Goal: Task Accomplishment & Management: Complete application form

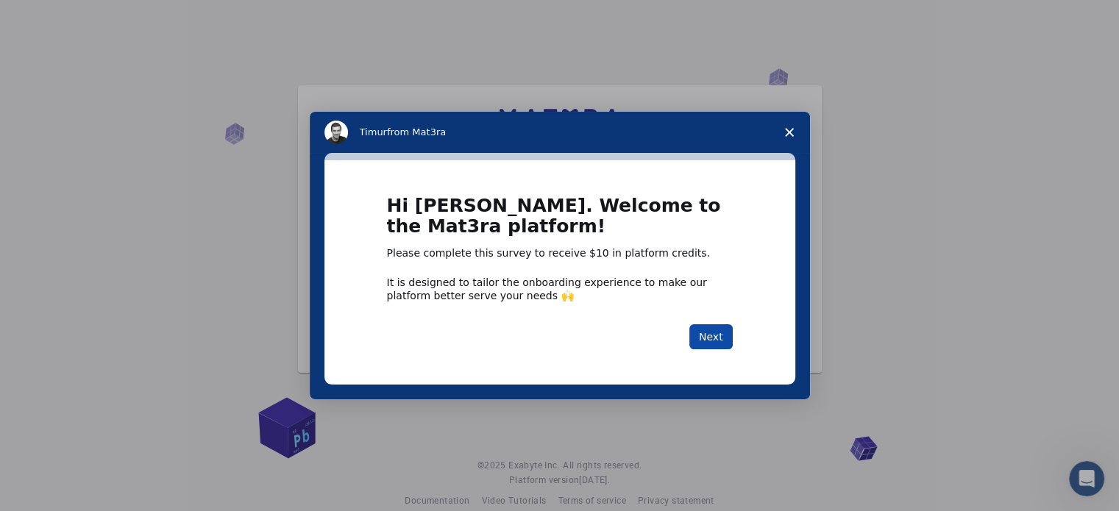
click at [721, 342] on button "Next" at bounding box center [710, 336] width 43 height 25
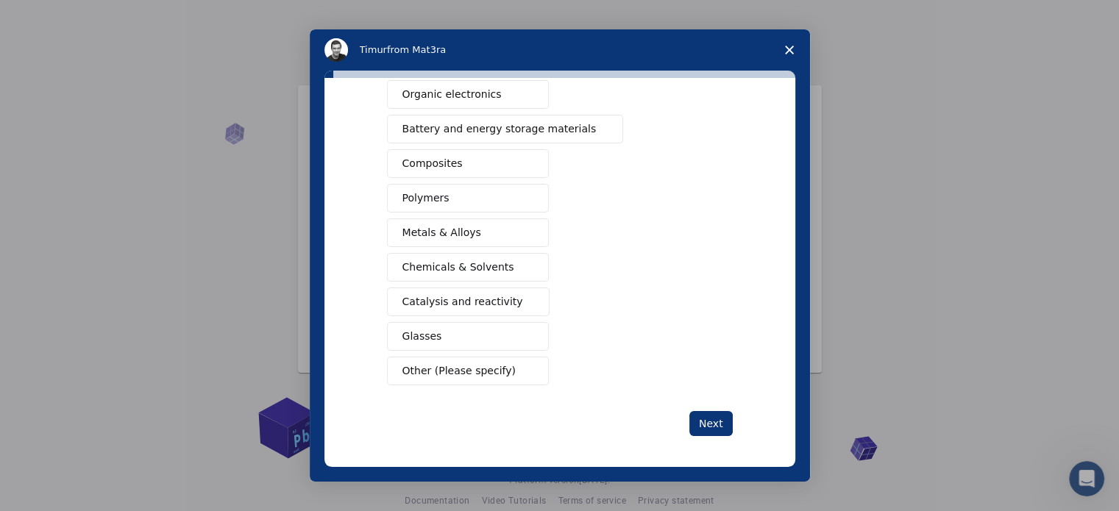
scroll to position [47, 0]
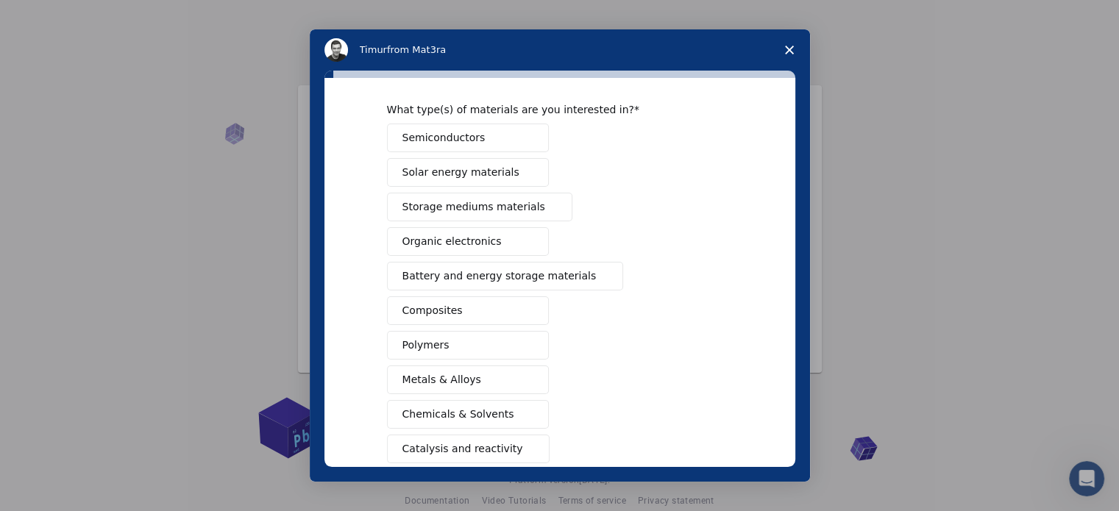
click at [502, 309] on button "Composites" at bounding box center [468, 310] width 162 height 29
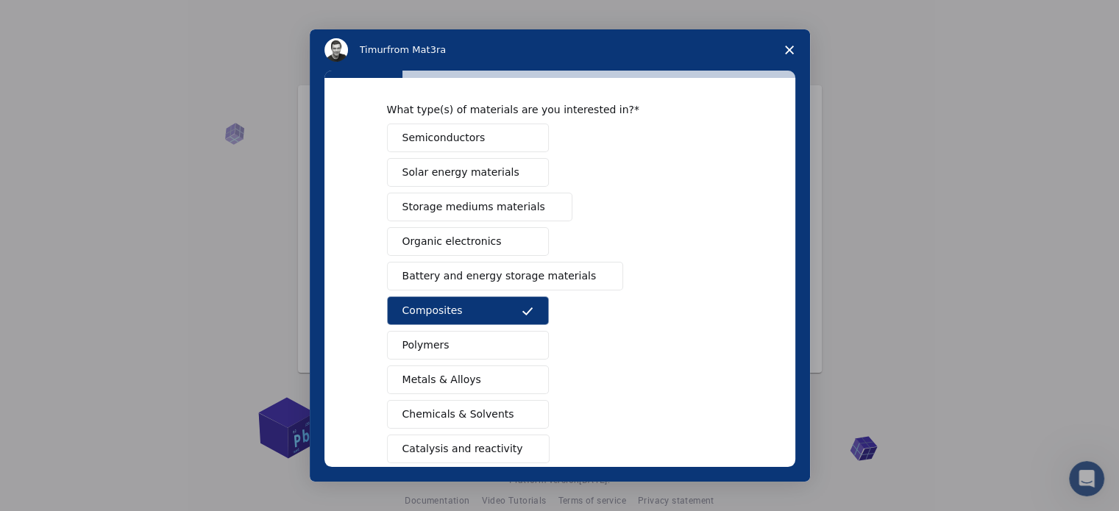
click at [516, 243] on button "Organic electronics" at bounding box center [468, 241] width 162 height 29
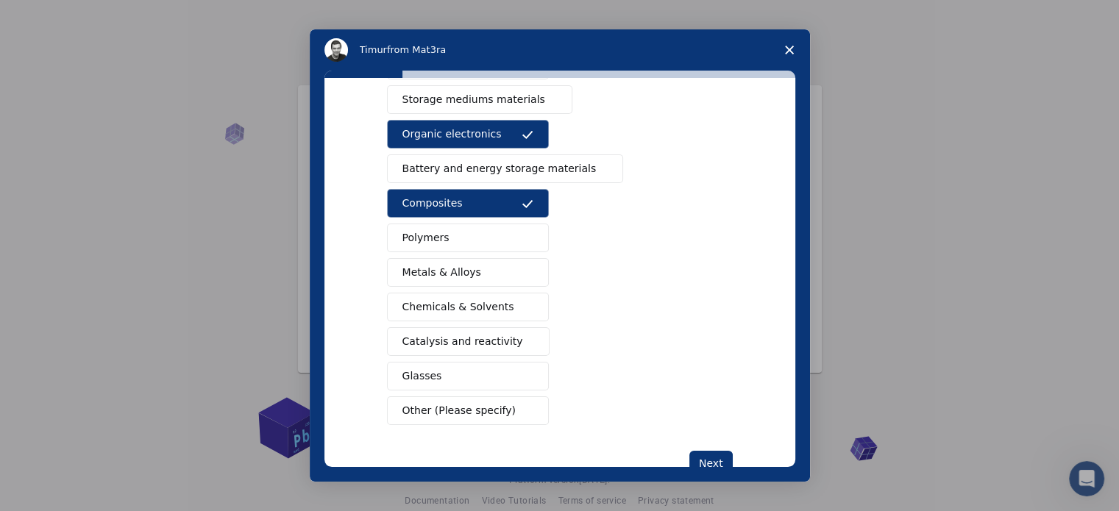
scroll to position [194, 0]
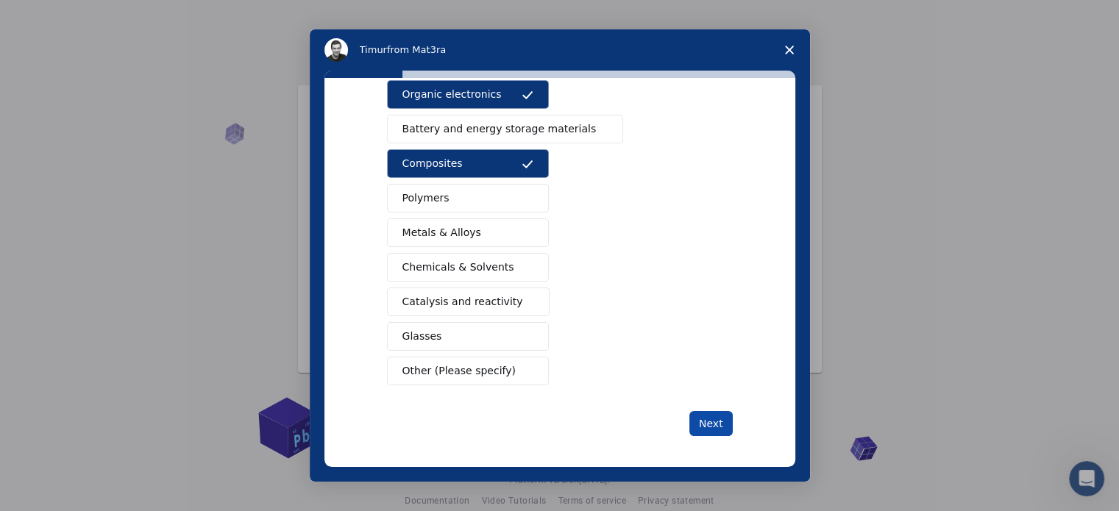
click at [714, 421] on button "Next" at bounding box center [710, 423] width 43 height 25
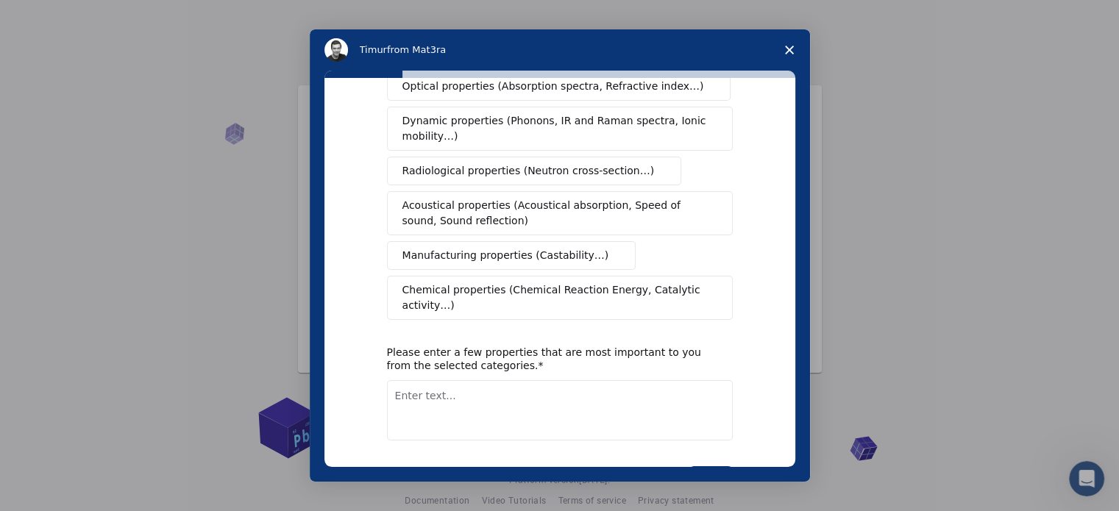
scroll to position [271, 0]
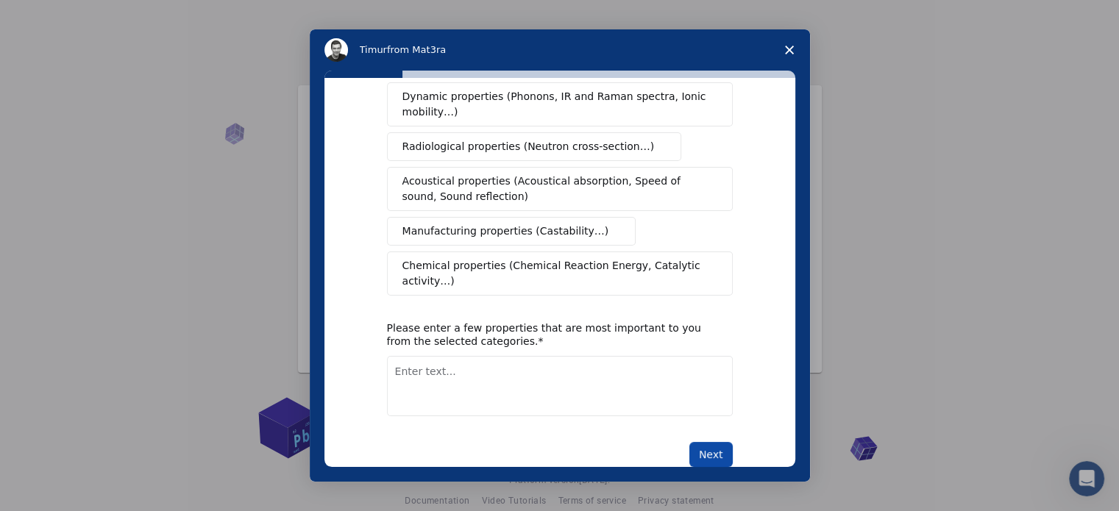
click at [700, 442] on button "Next" at bounding box center [710, 454] width 43 height 25
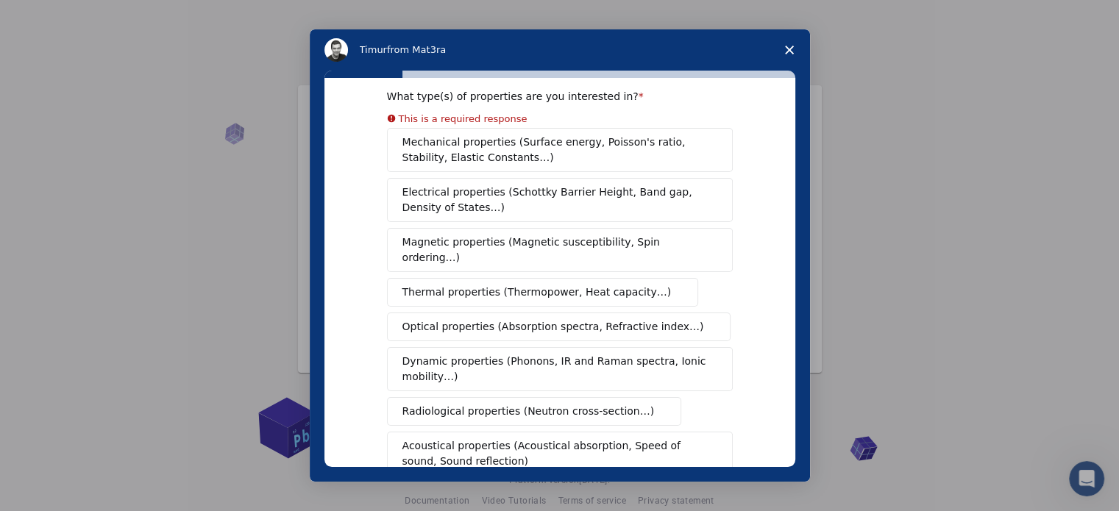
scroll to position [0, 0]
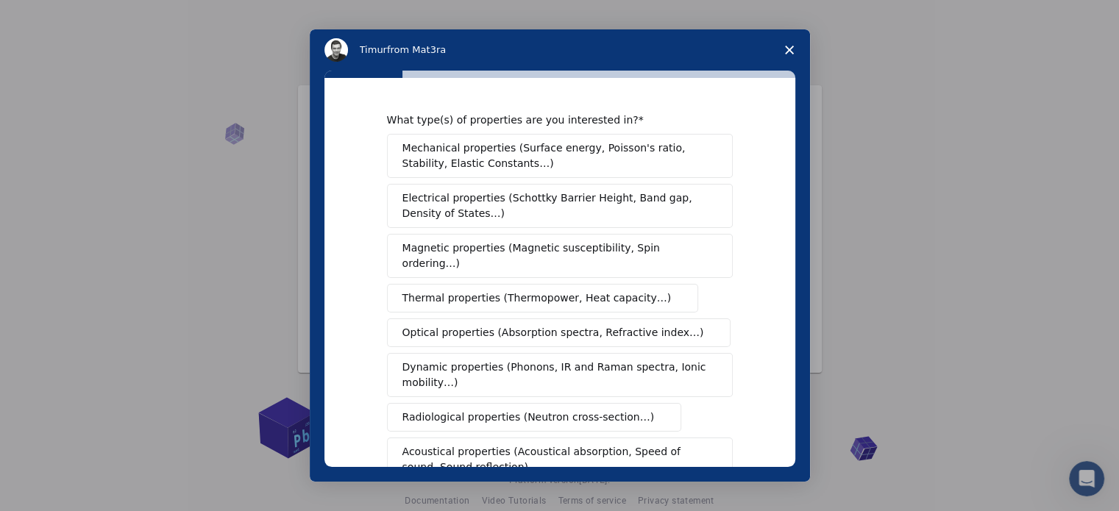
click at [499, 177] on button "Mechanical properties (Surface energy, Poisson's ratio, Stability, Elastic Cons…" at bounding box center [560, 156] width 346 height 44
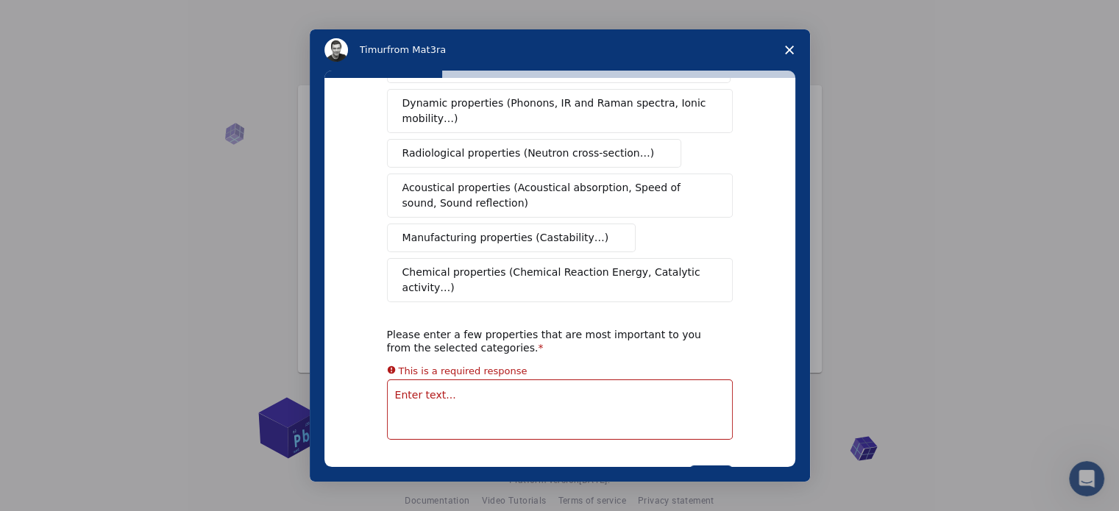
scroll to position [288, 0]
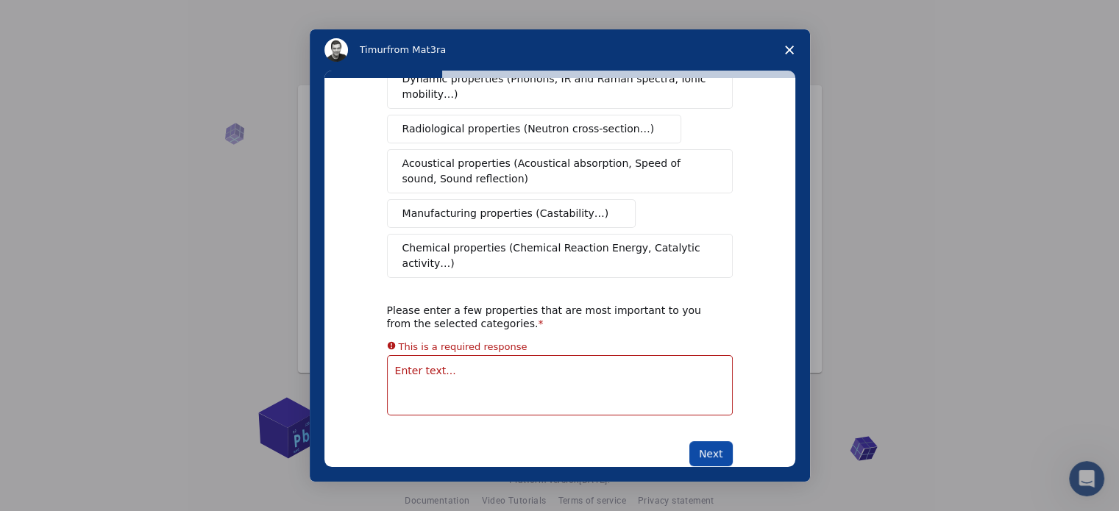
click at [702, 441] on button "Next" at bounding box center [710, 453] width 43 height 25
click at [706, 441] on button "Next" at bounding box center [710, 453] width 43 height 25
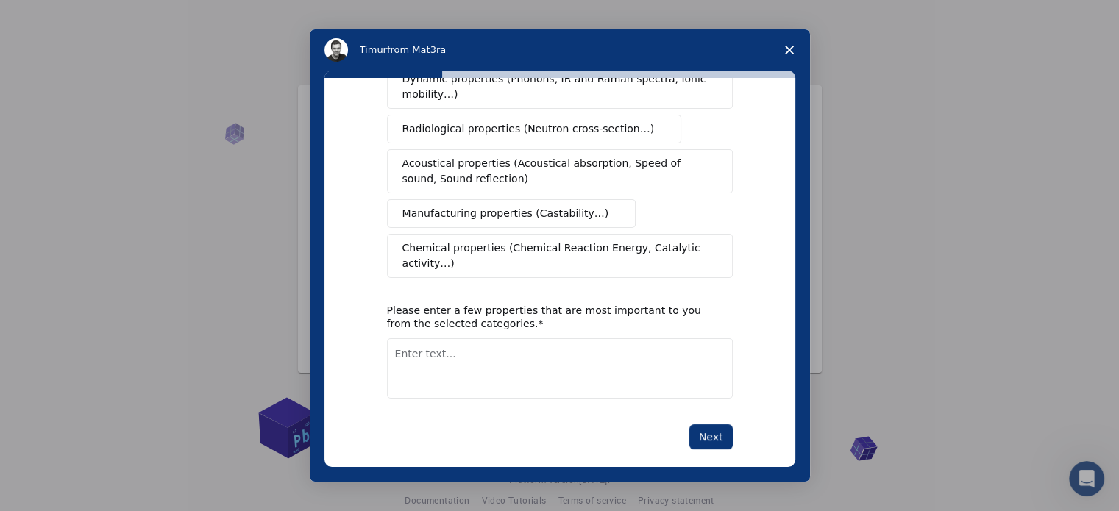
scroll to position [271, 0]
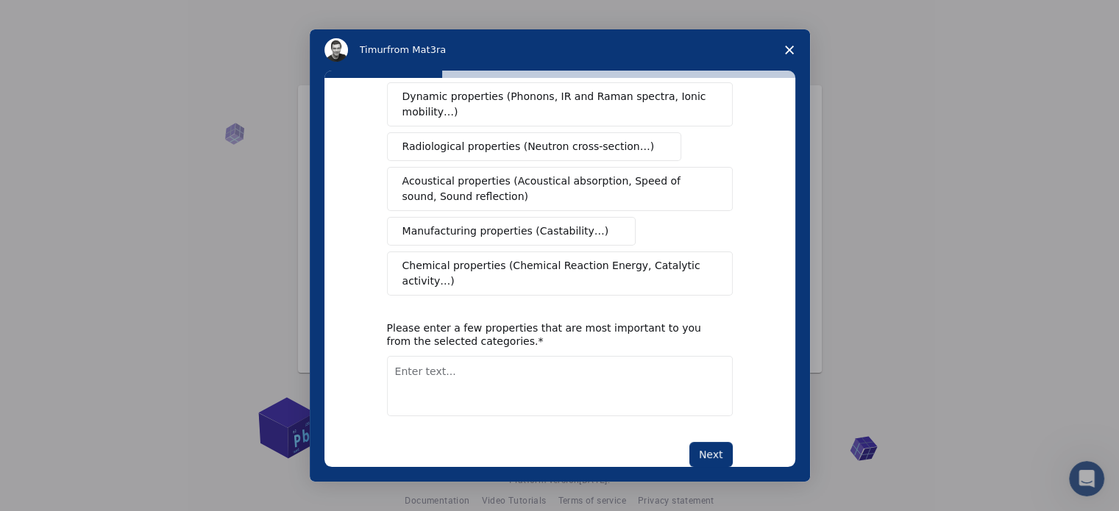
click at [561, 364] on textarea "Enter text..." at bounding box center [560, 386] width 346 height 60
type textarea "y3tru3t"
click at [724, 442] on button "Next" at bounding box center [710, 454] width 43 height 25
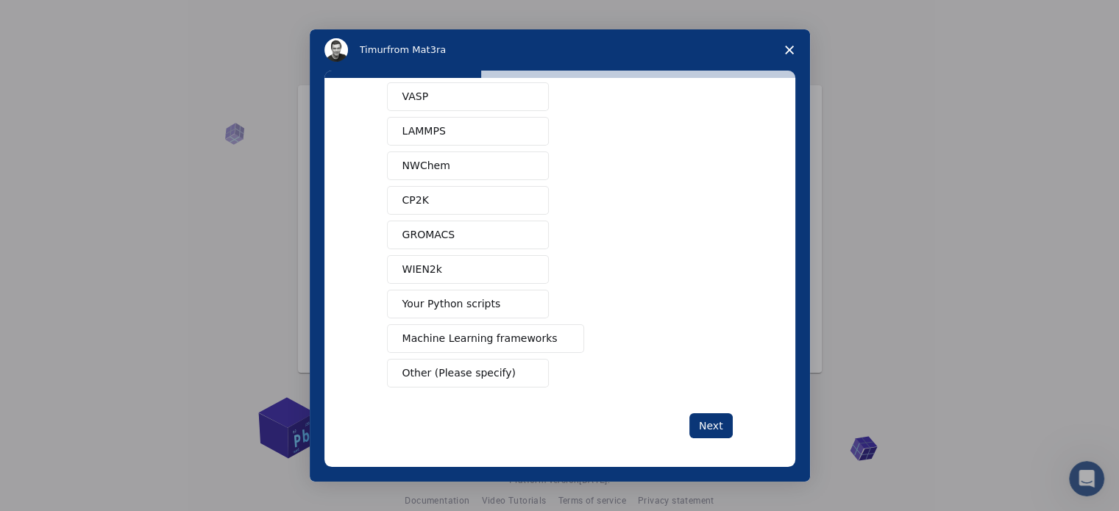
scroll to position [89, 0]
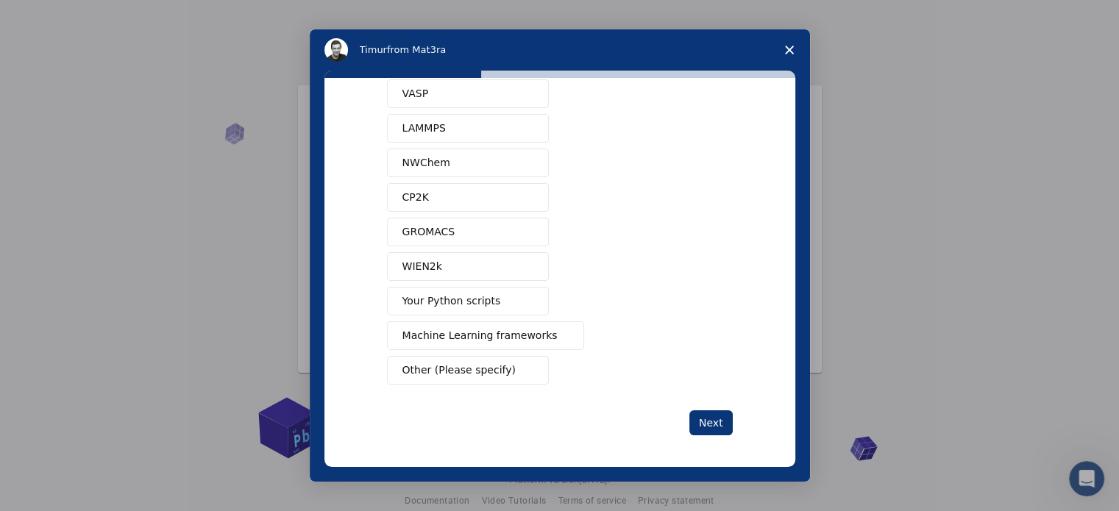
click at [473, 252] on button "WIEN2k" at bounding box center [468, 266] width 162 height 29
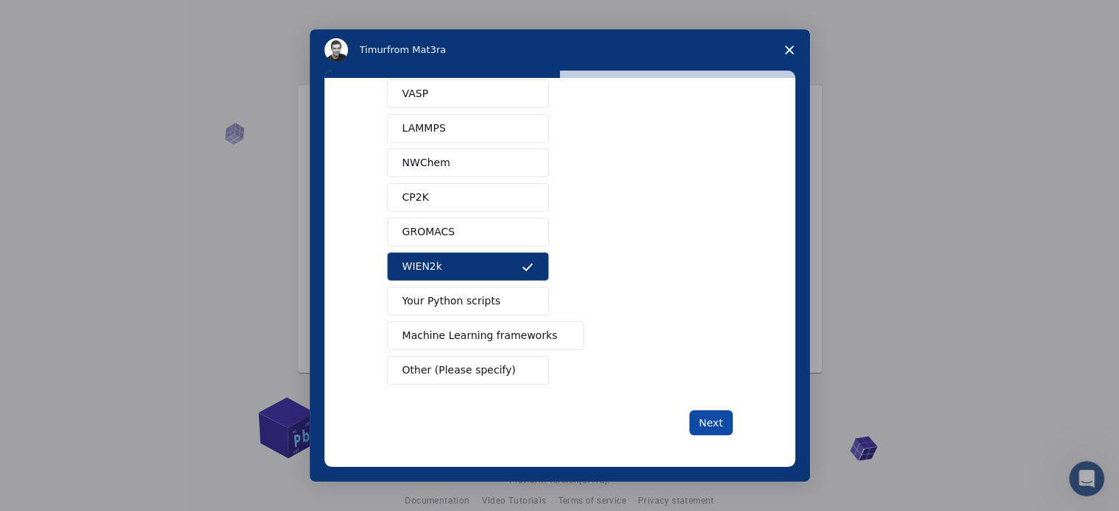
click at [705, 425] on button "Next" at bounding box center [710, 422] width 43 height 25
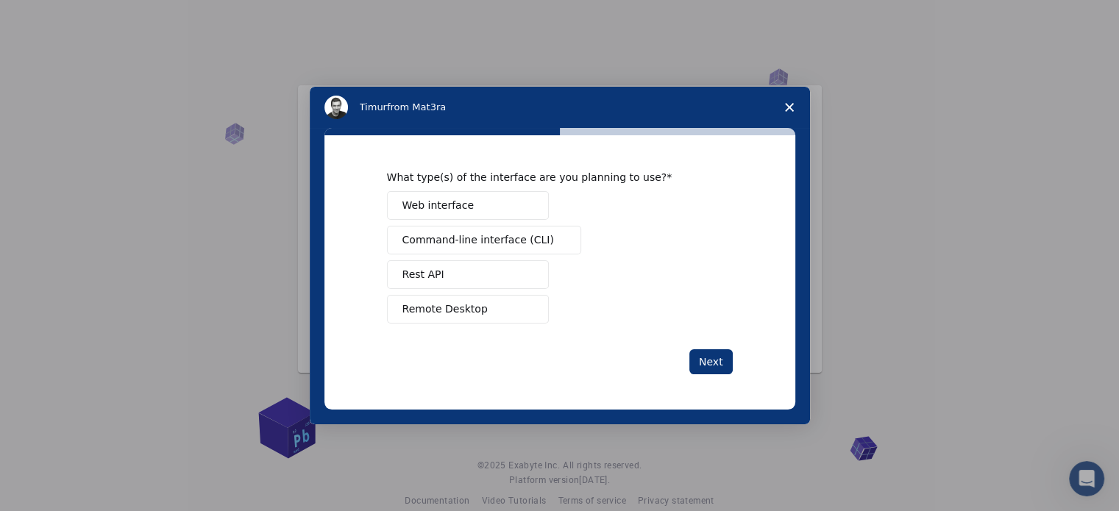
click at [463, 196] on button "Web interface" at bounding box center [468, 205] width 162 height 29
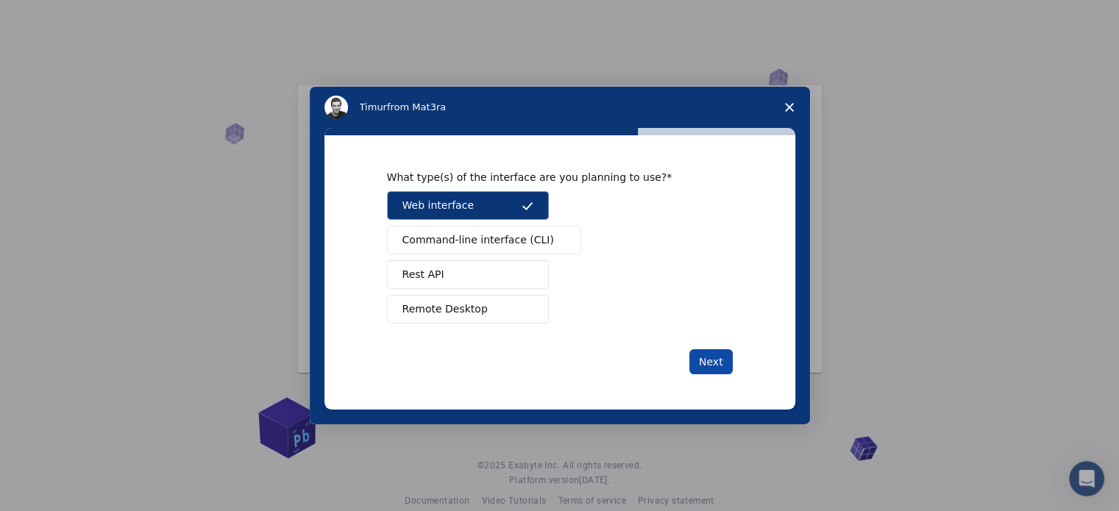
click at [703, 357] on button "Next" at bounding box center [710, 361] width 43 height 25
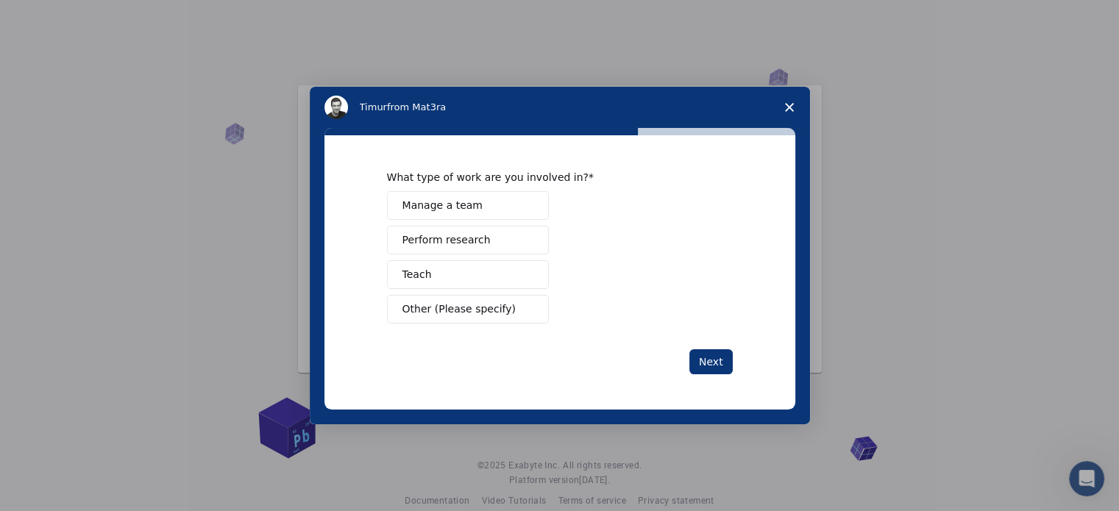
click at [512, 207] on button "Manage a team" at bounding box center [468, 205] width 162 height 29
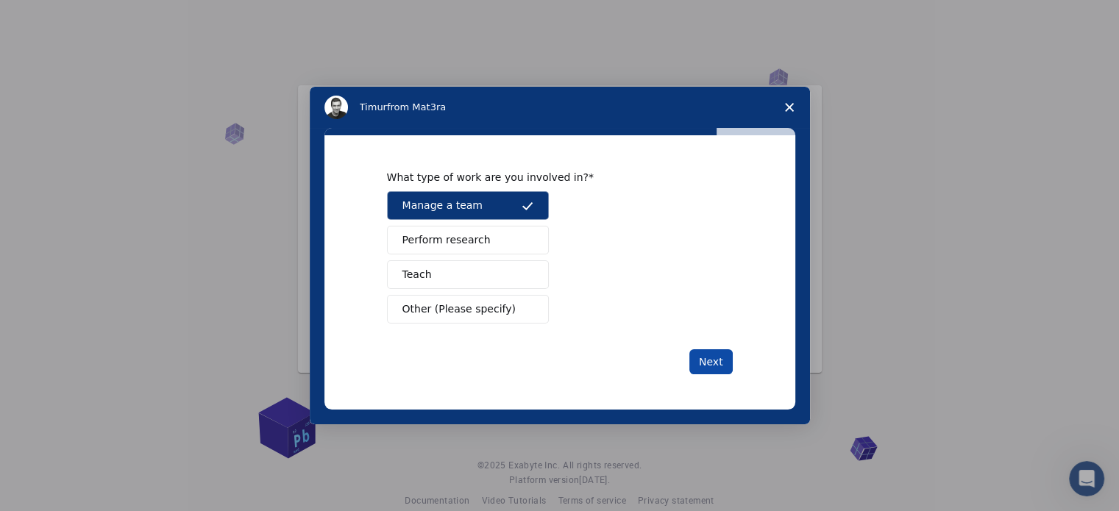
click at [691, 361] on button "Next" at bounding box center [710, 361] width 43 height 25
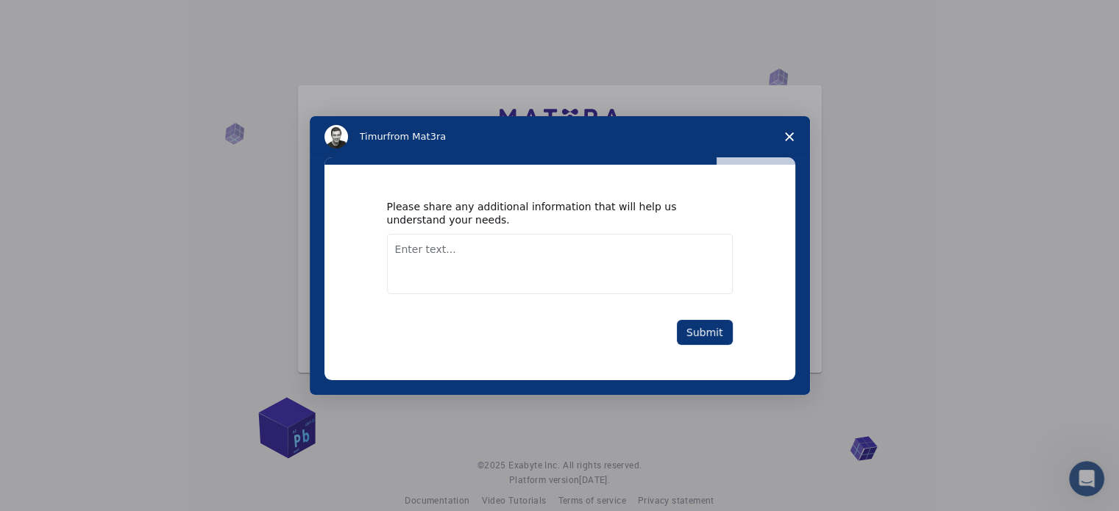
click at [606, 279] on textarea "Enter text..." at bounding box center [560, 264] width 346 height 60
type textarea "gevuftr"
click at [730, 341] on button "Submit" at bounding box center [705, 332] width 56 height 25
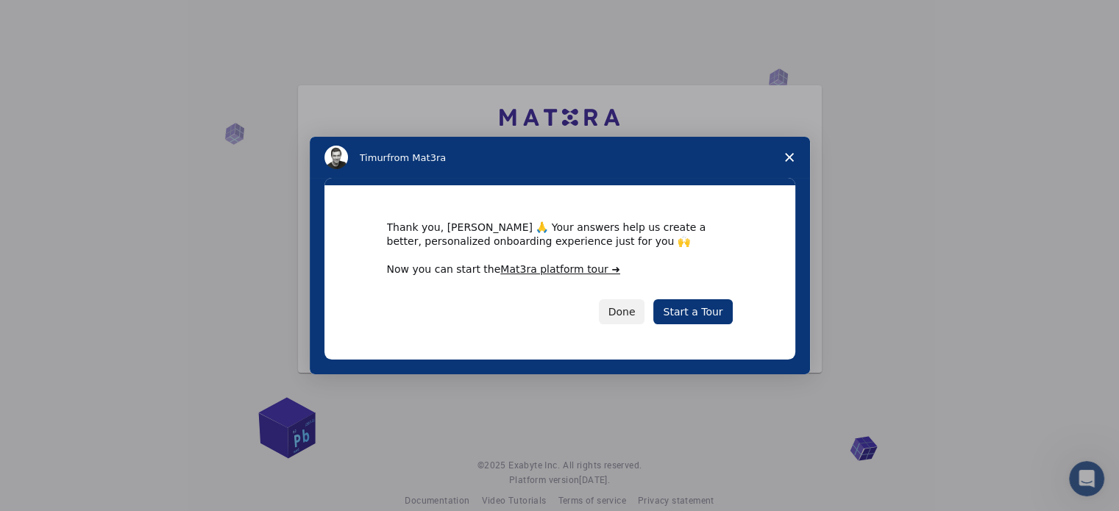
click at [796, 165] on span "Close survey" at bounding box center [789, 157] width 41 height 41
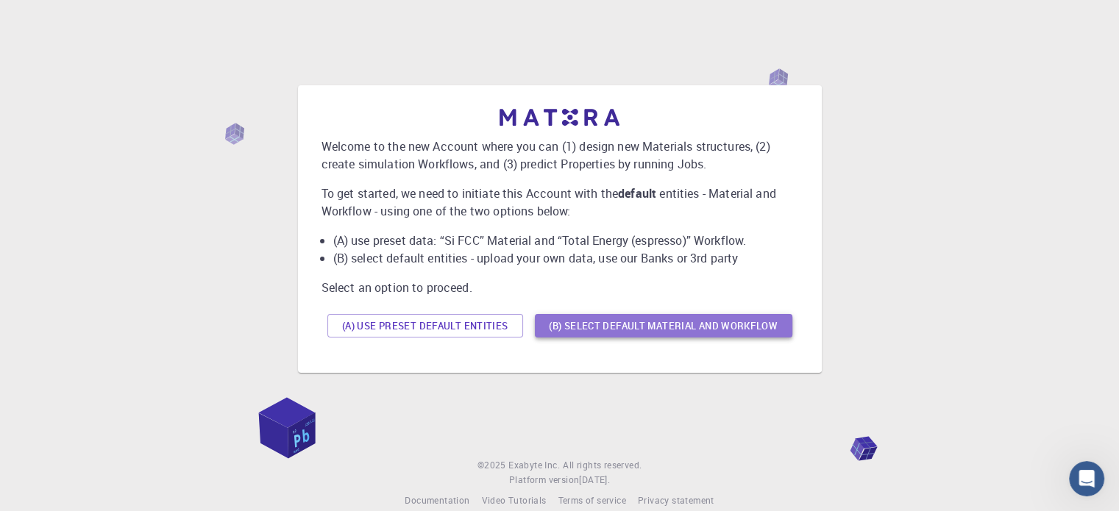
click at [552, 330] on button "(B) Select default material and workflow" at bounding box center [663, 326] width 257 height 24
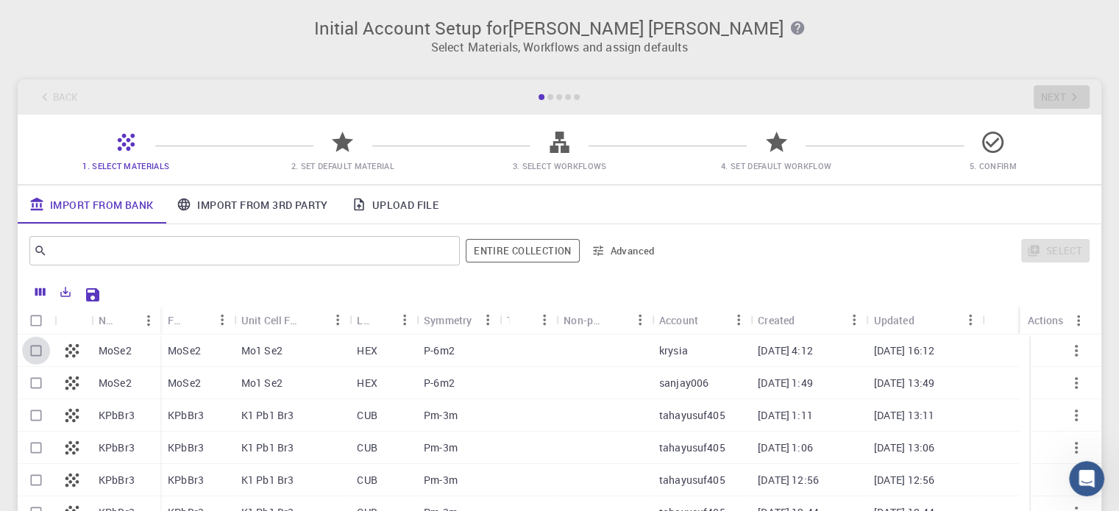
click at [26, 352] on input "Select row" at bounding box center [36, 351] width 28 height 28
checkbox input "true"
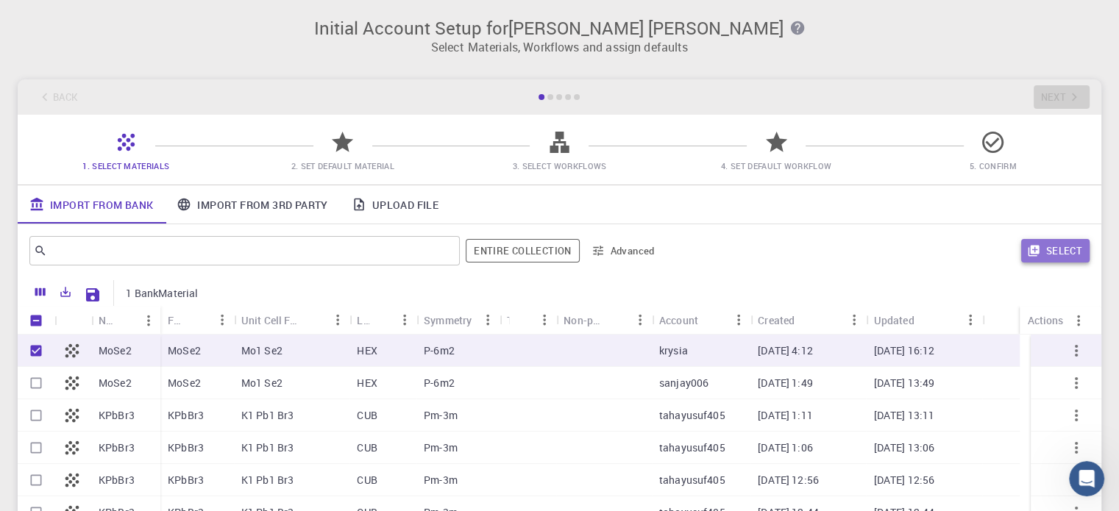
click at [1071, 246] on button "Select" at bounding box center [1055, 251] width 68 height 24
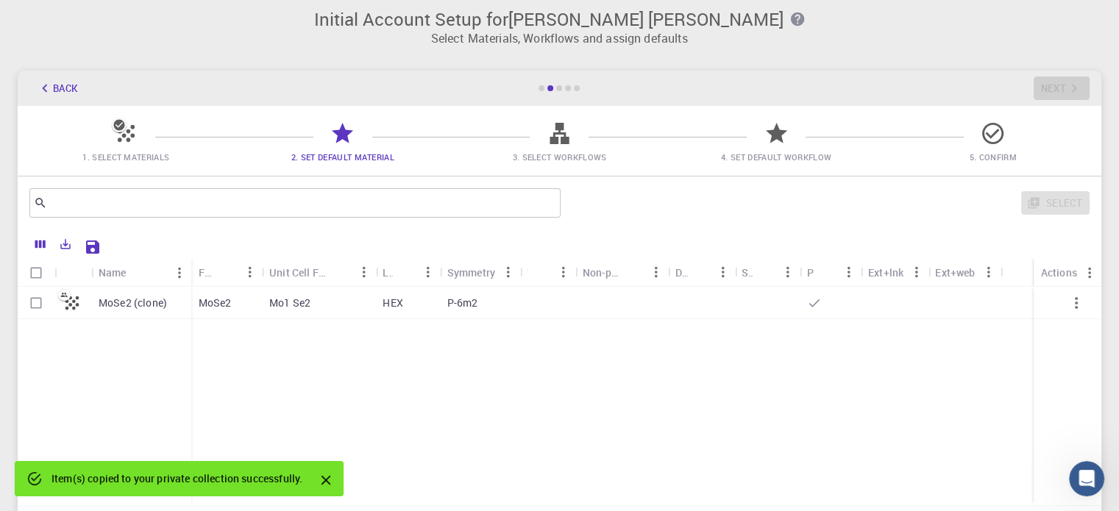
scroll to position [156, 0]
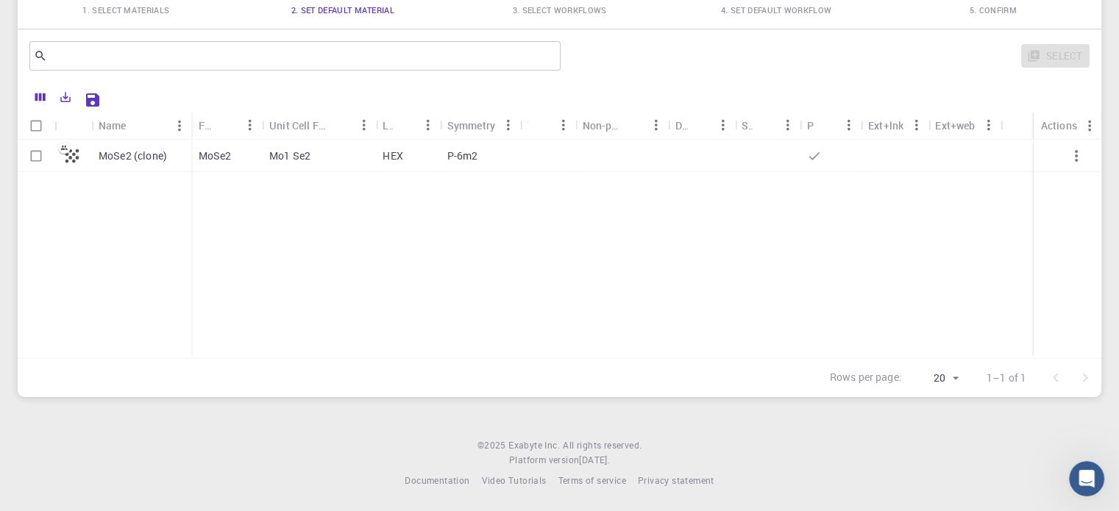
click at [361, 160] on div "Mo1 Se2" at bounding box center [318, 156] width 113 height 32
checkbox input "true"
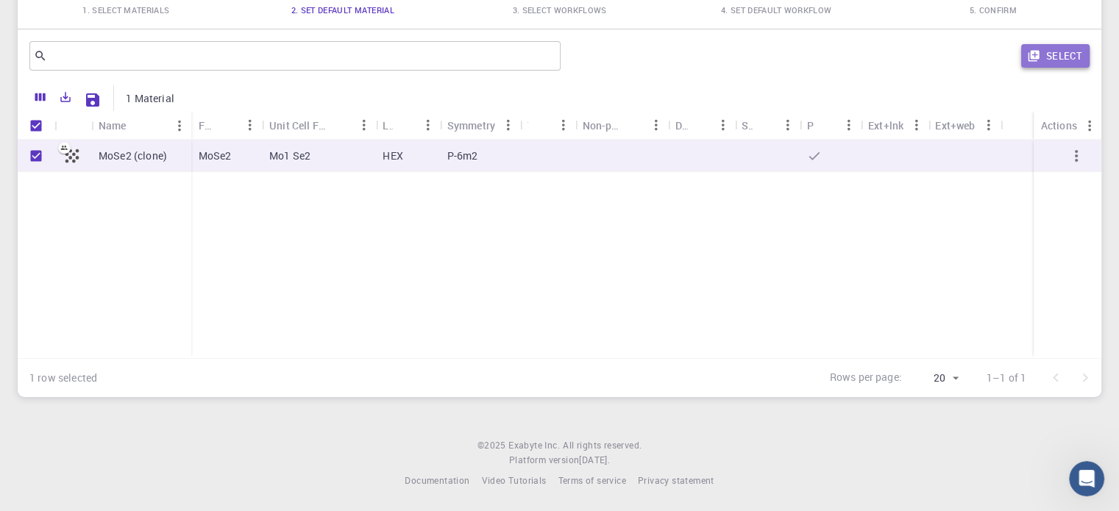
click at [1029, 55] on icon "button" at bounding box center [1032, 56] width 11 height 11
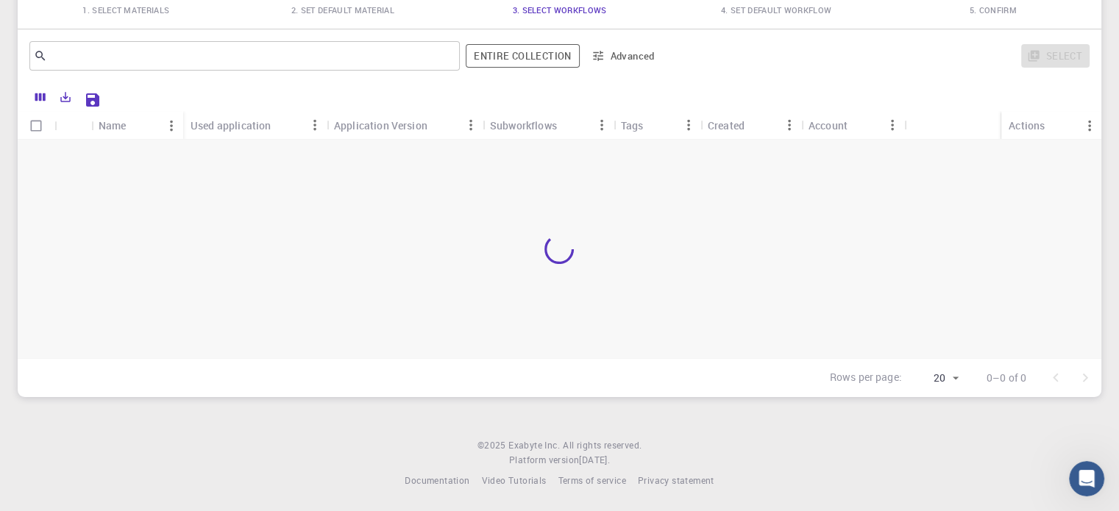
click at [421, 135] on div "Application Version" at bounding box center [380, 125] width 93 height 29
click at [29, 121] on input "Select all rows" at bounding box center [36, 126] width 28 height 28
checkbox input "false"
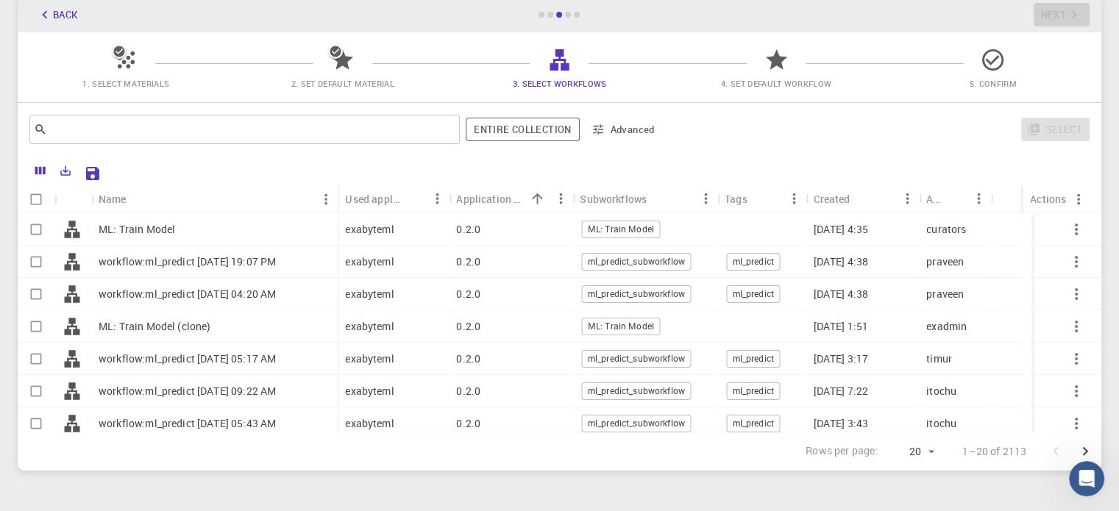
scroll to position [0, 0]
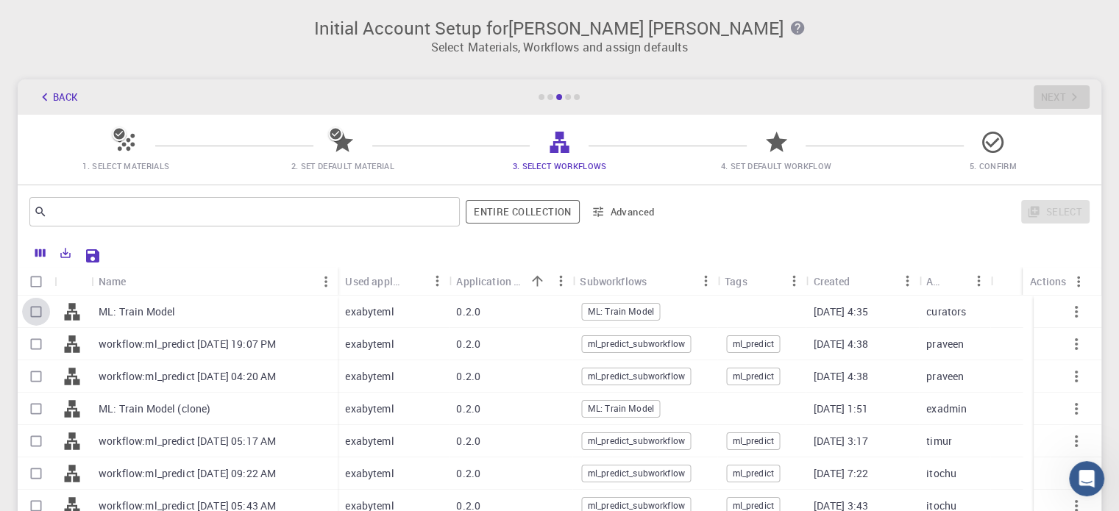
click at [24, 321] on input "Select row" at bounding box center [36, 312] width 28 height 28
checkbox input "true"
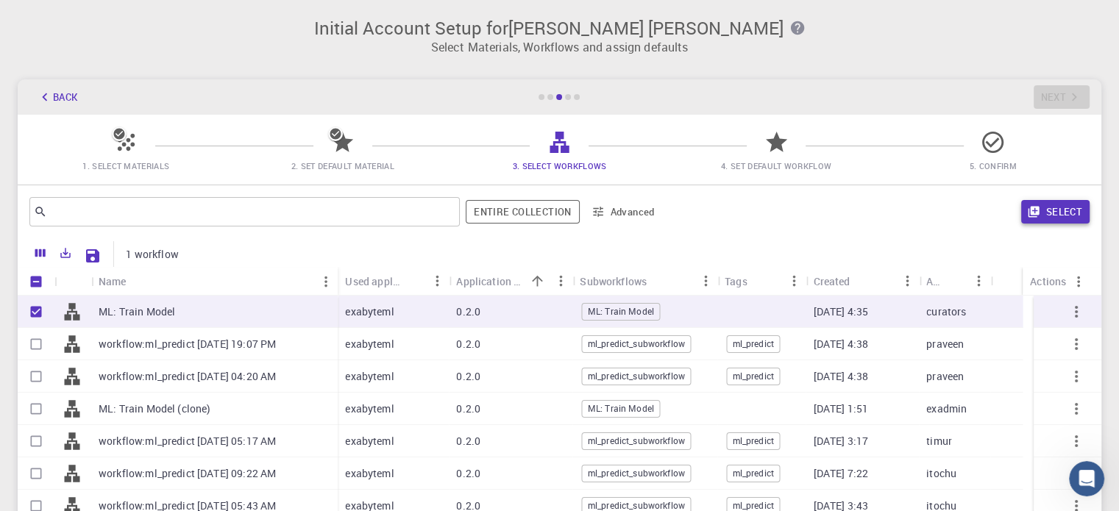
click at [1050, 205] on button "Select" at bounding box center [1055, 212] width 68 height 24
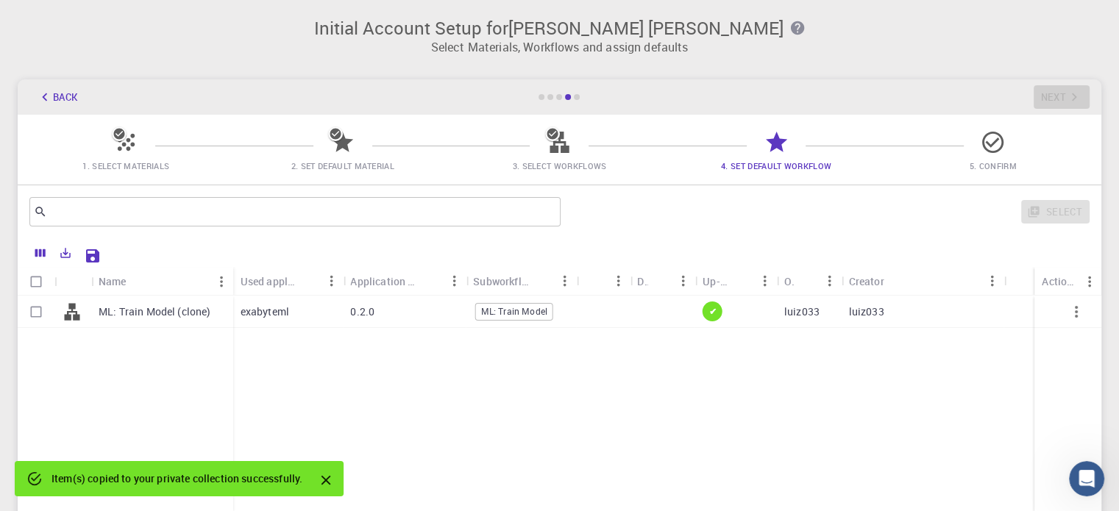
click at [30, 305] on input "Select row" at bounding box center [36, 312] width 28 height 28
checkbox input "true"
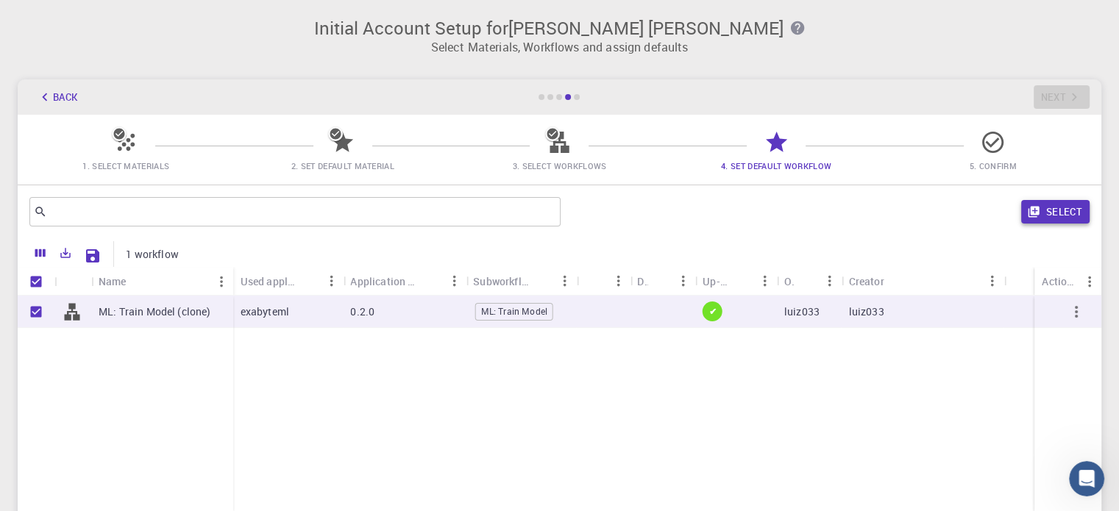
click at [1085, 214] on button "Select" at bounding box center [1055, 212] width 68 height 24
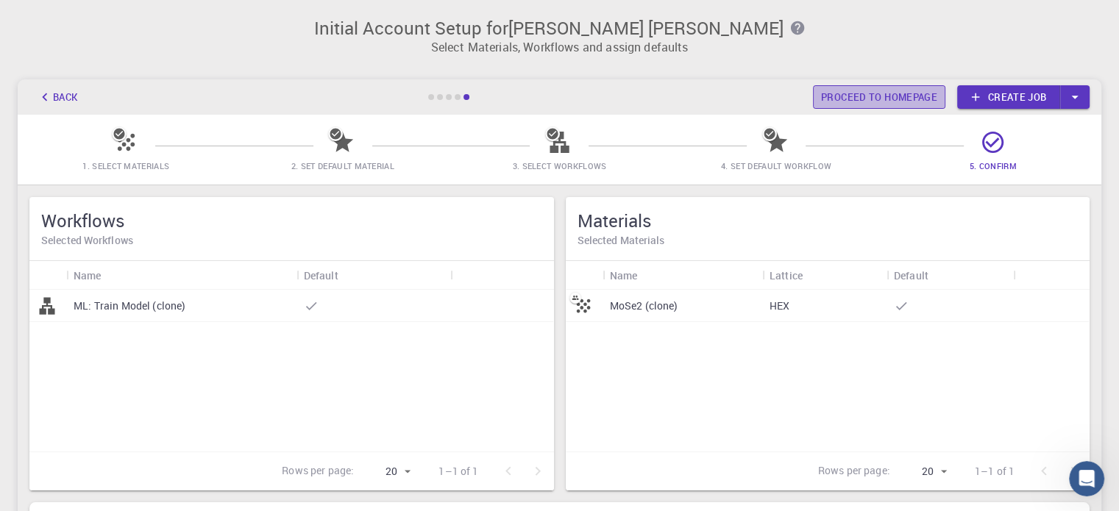
click at [896, 92] on link "Proceed to homepage" at bounding box center [879, 97] width 132 height 24
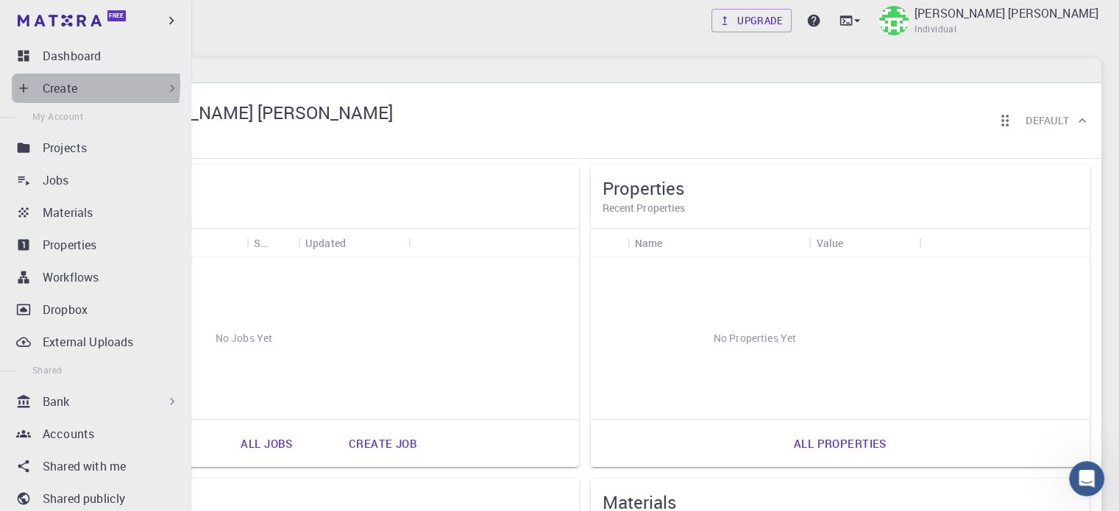
click at [35, 84] on div "Create" at bounding box center [99, 88] width 174 height 29
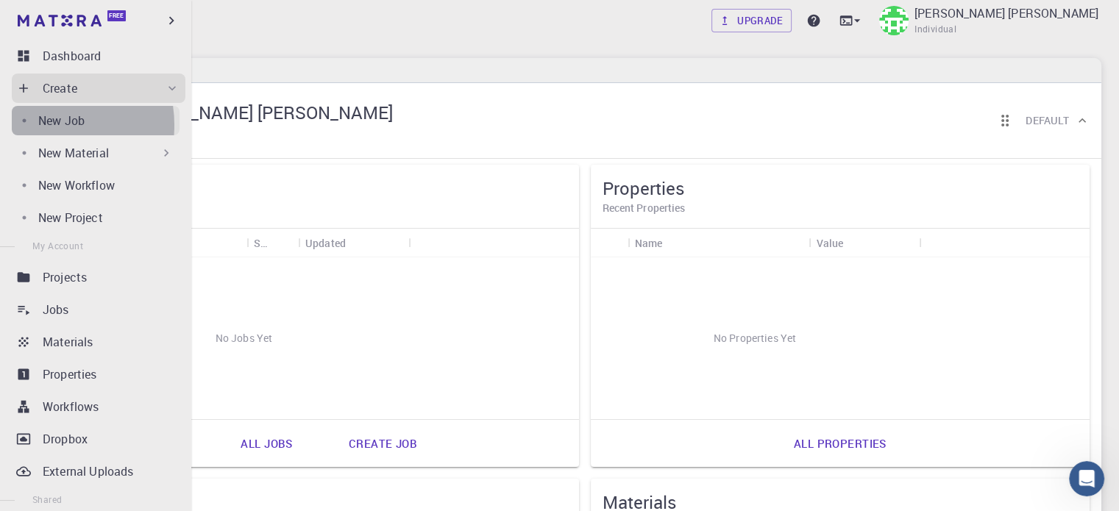
click at [42, 125] on p "New Job" at bounding box center [61, 121] width 46 height 18
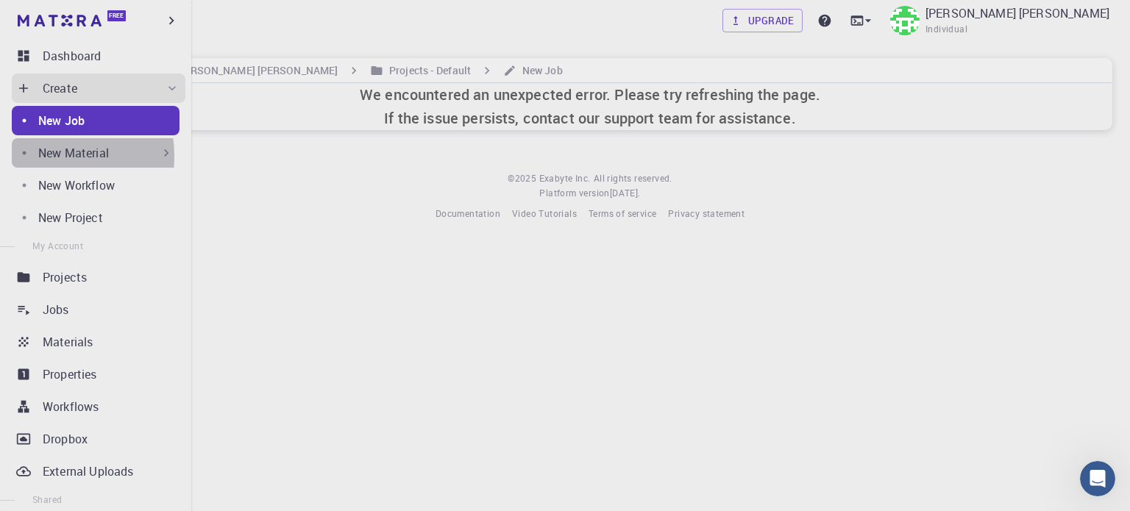
click at [44, 156] on p "New Material" at bounding box center [73, 153] width 71 height 18
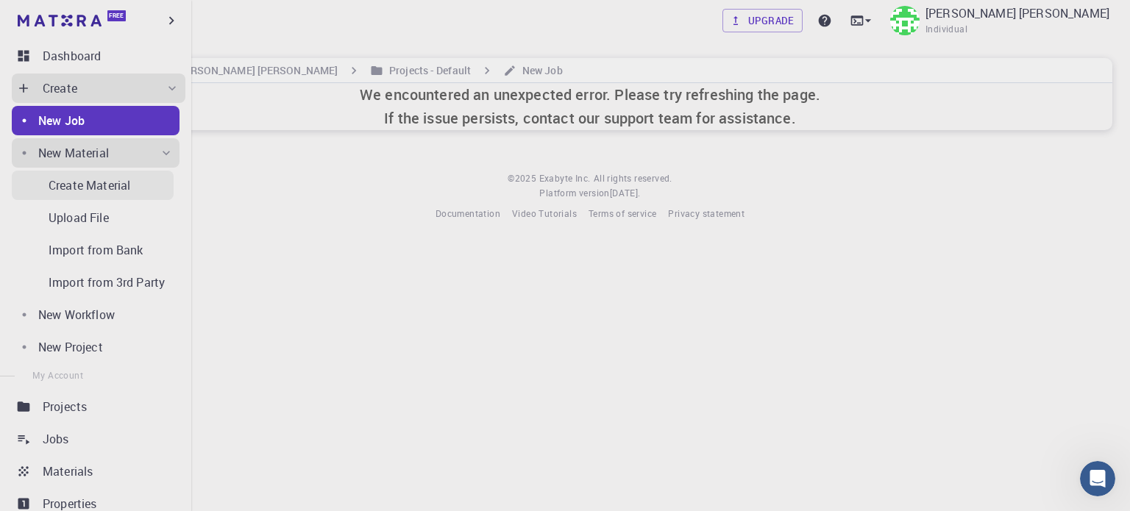
click at [53, 177] on p "Create Material" at bounding box center [90, 186] width 82 height 18
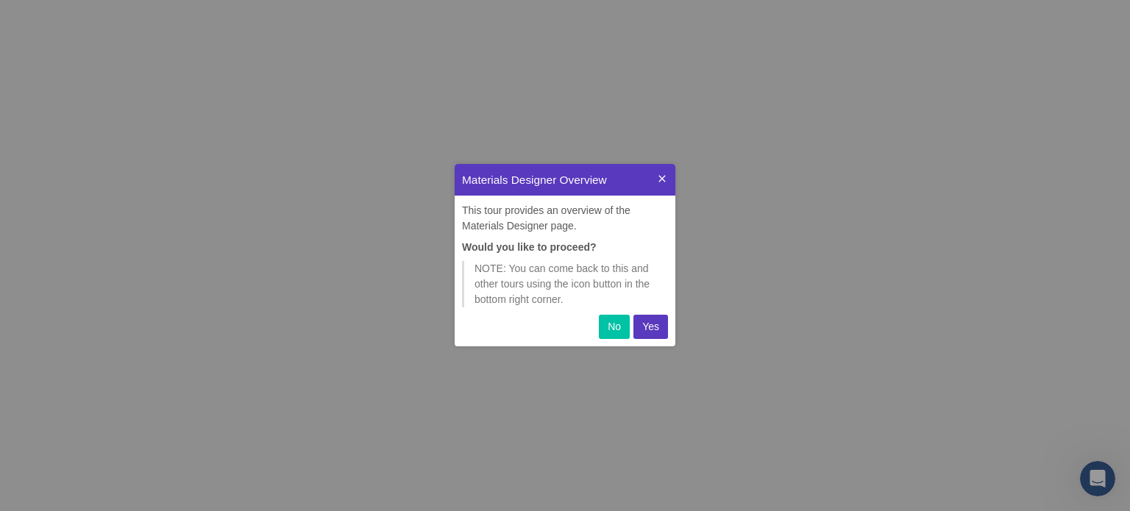
scroll to position [171, 209]
click at [621, 322] on p "No" at bounding box center [613, 326] width 13 height 15
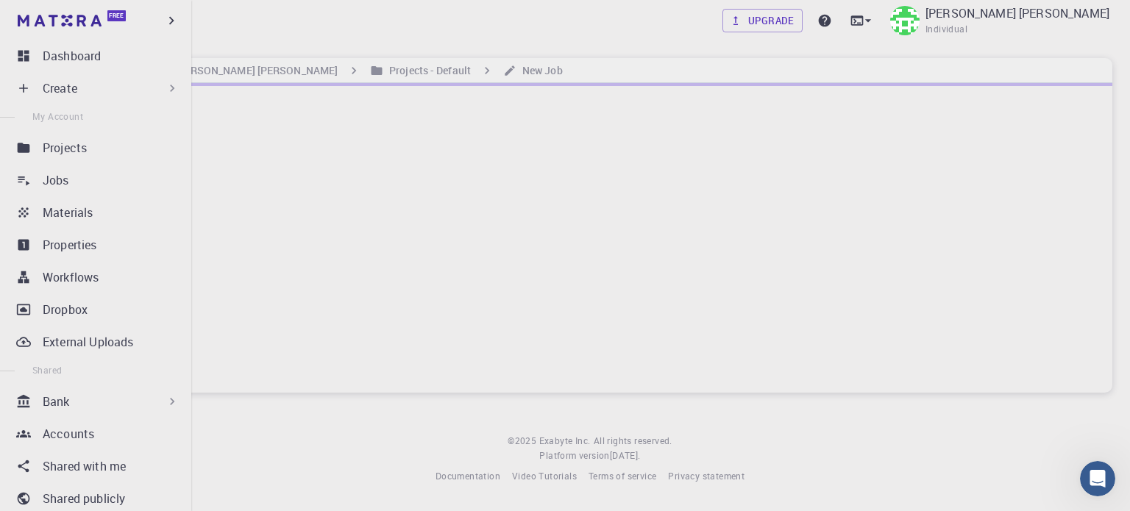
click at [129, 89] on div "Create" at bounding box center [111, 88] width 137 height 18
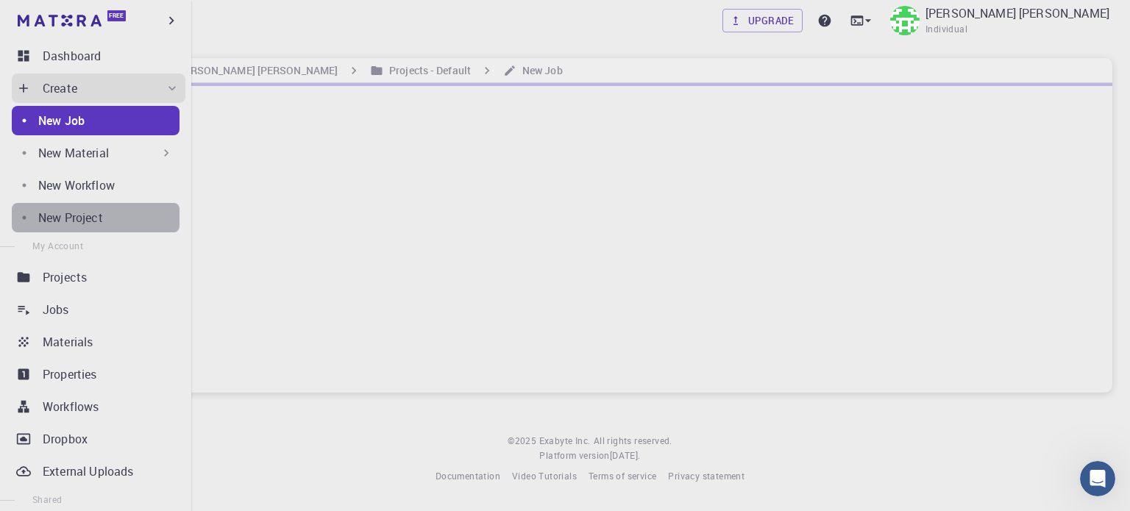
click at [95, 218] on p "New Project" at bounding box center [70, 218] width 65 height 18
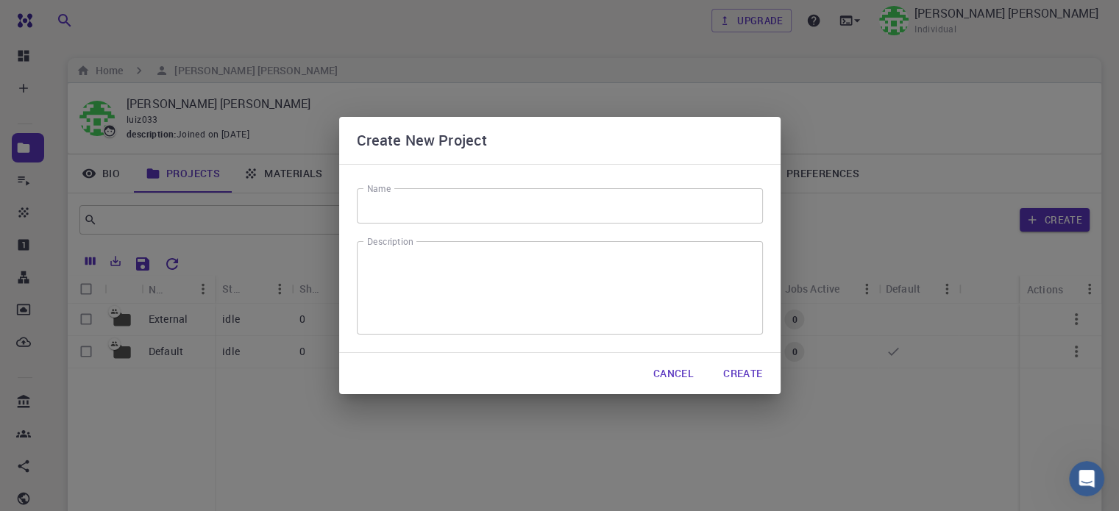
click at [687, 379] on button "Cancel" at bounding box center [673, 373] width 64 height 29
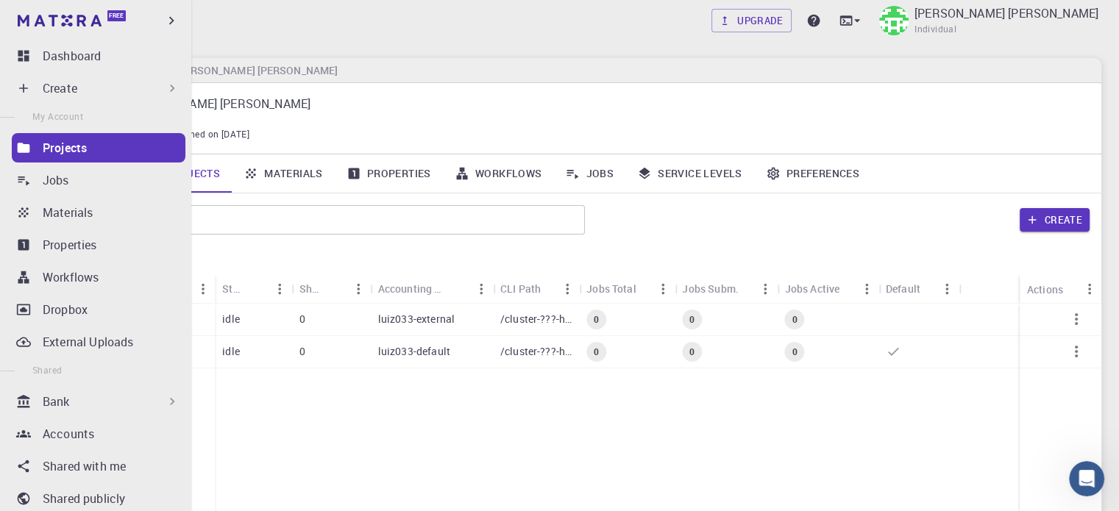
click at [76, 82] on p "Create" at bounding box center [60, 88] width 35 height 18
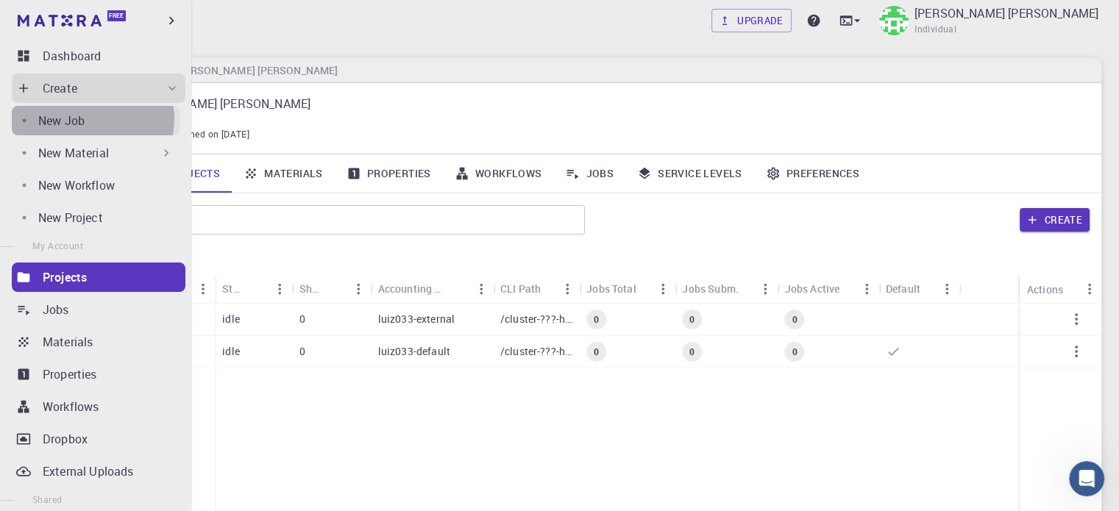
click at [92, 119] on div "New Job" at bounding box center [108, 121] width 141 height 18
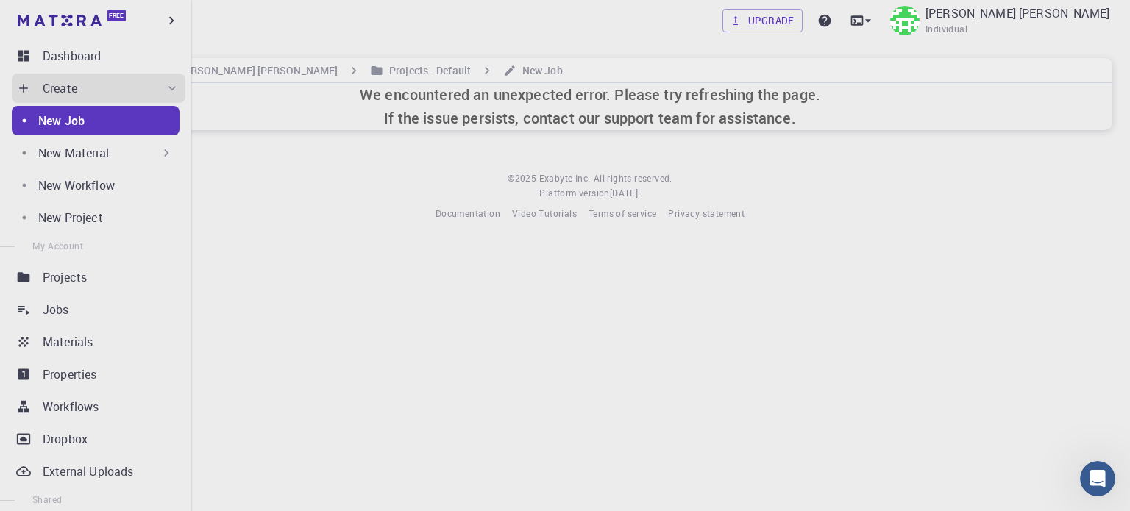
click at [90, 146] on p "New Material" at bounding box center [73, 153] width 71 height 18
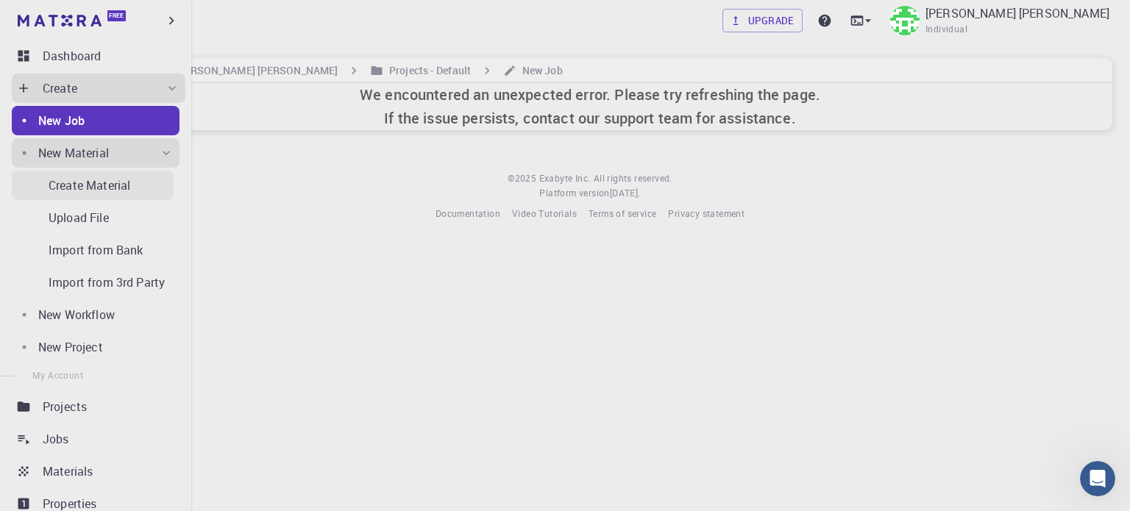
click at [88, 179] on p "Create Material" at bounding box center [90, 186] width 82 height 18
